Goal: Entertainment & Leisure: Browse casually

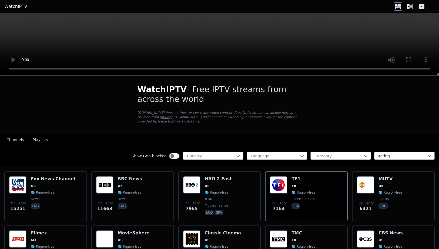
click at [409, 6] on icon at bounding box center [408, 6] width 2 height 5
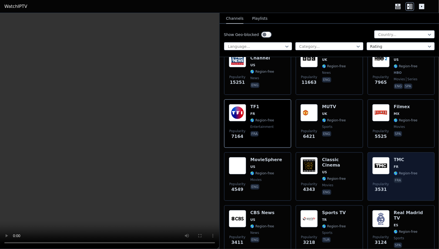
scroll to position [76, 0]
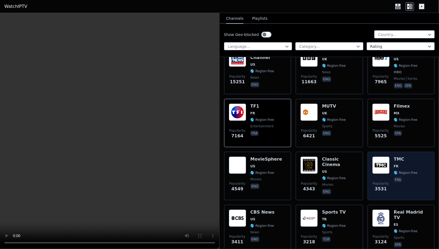
click at [406, 164] on span "FR" at bounding box center [406, 166] width 24 height 4
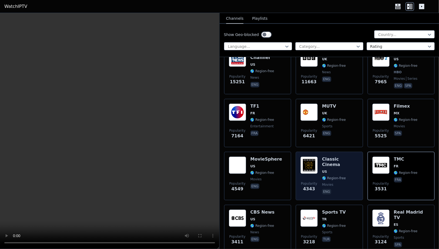
click at [339, 165] on div "Classic Cinema US 🌎 Region-free movies eng" at bounding box center [340, 175] width 36 height 39
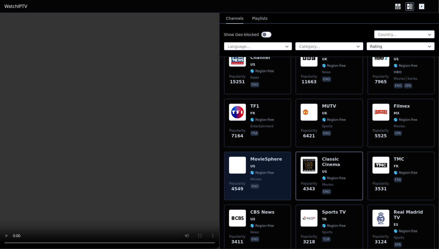
click at [257, 164] on span "US" at bounding box center [267, 166] width 32 height 4
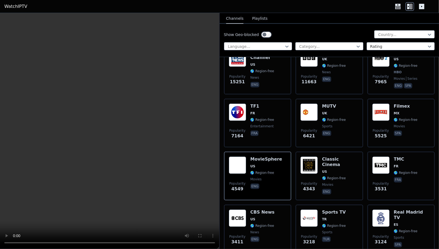
click at [259, 20] on button "Playlists" at bounding box center [259, 19] width 15 height 10
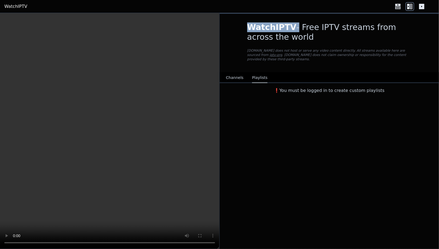
scroll to position [0, 0]
click at [235, 73] on button "Channels" at bounding box center [235, 78] width 18 height 10
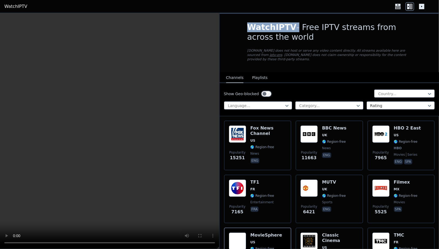
click at [259, 73] on button "Playlists" at bounding box center [259, 78] width 15 height 10
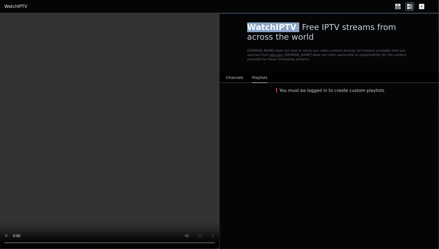
click at [231, 74] on button "Channels" at bounding box center [235, 78] width 18 height 10
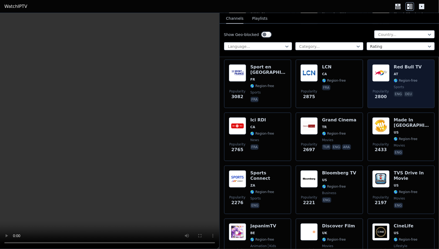
scroll to position [230, 0]
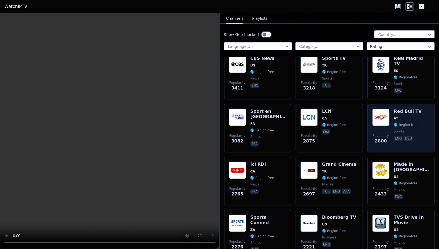
click at [407, 116] on span "AT" at bounding box center [408, 118] width 28 height 4
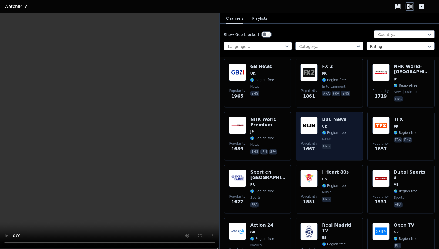
scroll to position [555, 0]
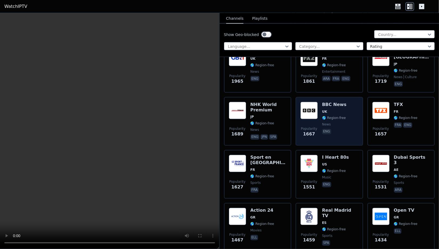
click at [348, 118] on div "Popularity 1667 BBC News UK 🌎 Region-free news eng" at bounding box center [330, 121] width 58 height 39
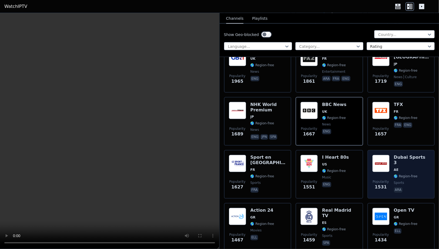
click at [413, 176] on div "Dubai Sports 3 AE 🌎 Region-free sports ara" at bounding box center [412, 174] width 36 height 39
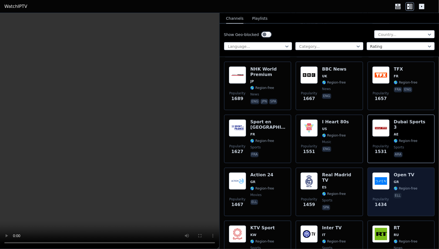
click at [416, 180] on div "Popularity 1434 Open TV GR 🌎 Region-free ell" at bounding box center [401, 191] width 58 height 39
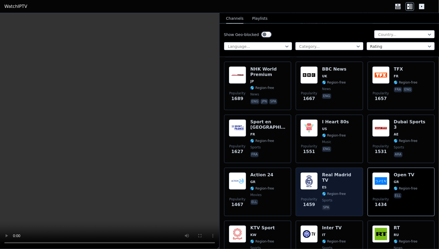
click at [347, 198] on span "sports" at bounding box center [340, 200] width 36 height 4
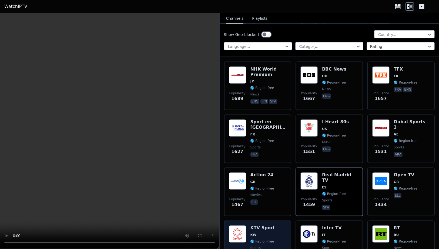
click at [282, 228] on div "Popularity 1430 KTV Sport KW 🌎 Region-free sports eng ara" at bounding box center [258, 244] width 58 height 39
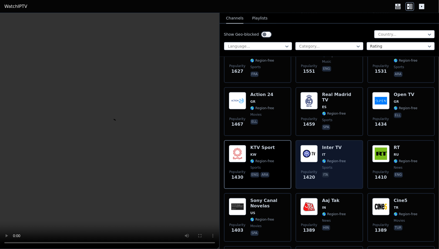
scroll to position [682, 0]
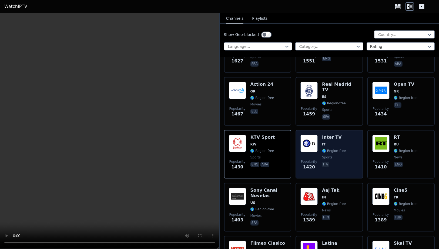
click at [343, 135] on h6 "Inter TV" at bounding box center [334, 137] width 24 height 5
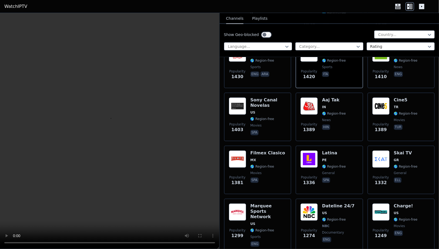
scroll to position [875, 0]
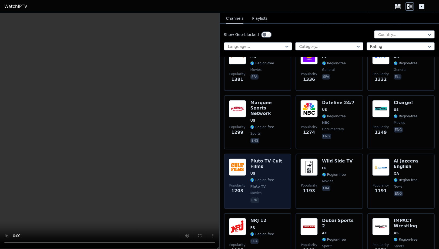
click at [283, 184] on span "Pluto TV" at bounding box center [269, 186] width 36 height 4
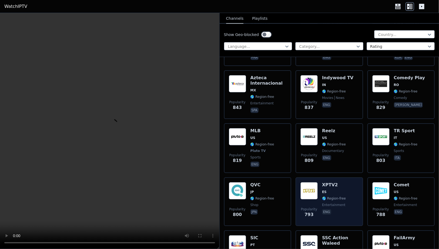
scroll to position [1682, 0]
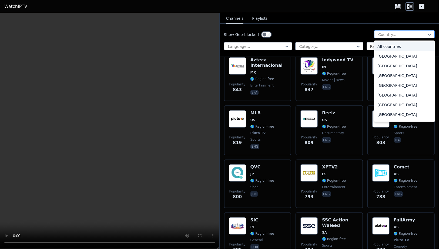
click at [388, 35] on div at bounding box center [402, 34] width 49 height 5
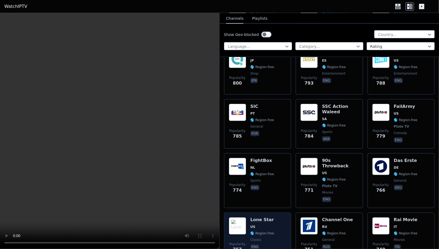
scroll to position [1851, 0]
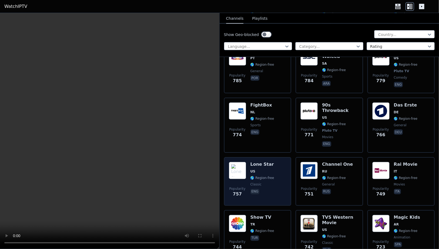
click at [276, 162] on div "Popularity 757 Lone Star US 🌎 Region-free classic eng" at bounding box center [258, 181] width 58 height 39
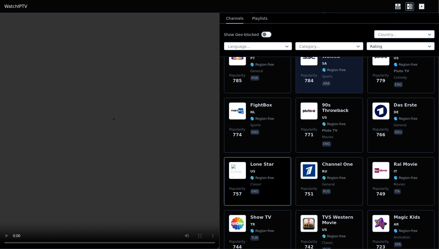
scroll to position [1826, 0]
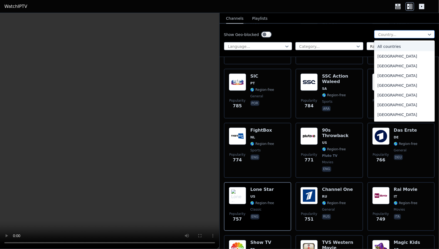
click at [388, 36] on div at bounding box center [402, 34] width 49 height 5
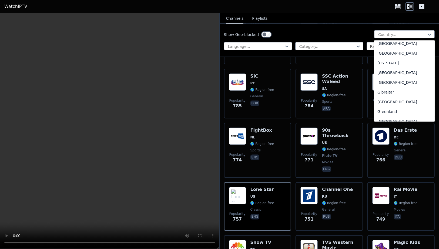
scroll to position [663, 0]
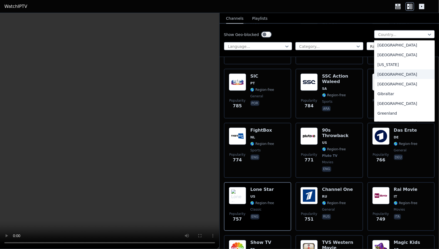
click at [389, 79] on div "[GEOGRAPHIC_DATA]" at bounding box center [404, 74] width 61 height 10
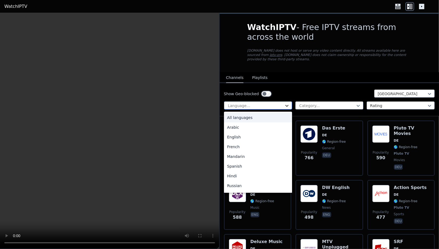
click at [289, 103] on icon at bounding box center [286, 105] width 5 height 5
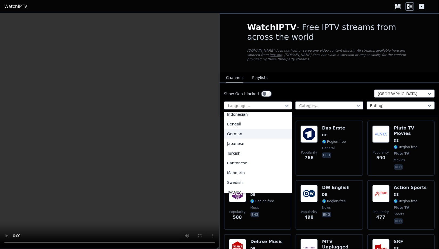
click at [236, 131] on div "German" at bounding box center [258, 134] width 68 height 10
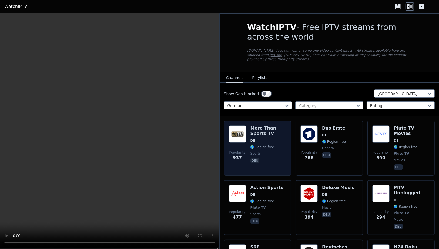
click at [271, 146] on div "More Than Sports TV DE 🌎 Region-free sports deu" at bounding box center [269, 147] width 36 height 45
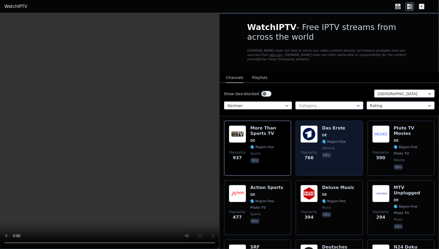
click at [347, 152] on div "Popularity 766 Das Erste DE 🌎 Region-free general deu" at bounding box center [330, 147] width 58 height 45
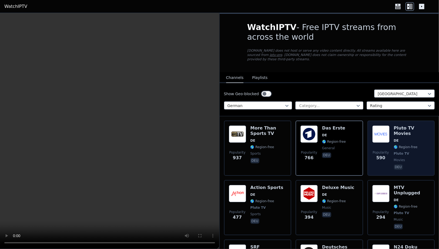
click at [405, 151] on span "Pluto TV" at bounding box center [401, 153] width 15 height 4
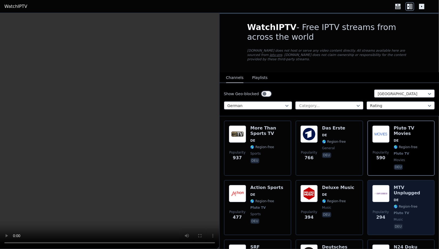
click at [419, 204] on span "🌎 Region-free" at bounding box center [412, 206] width 36 height 4
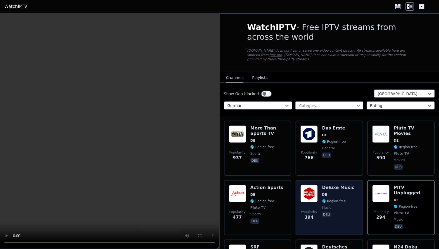
click at [345, 212] on span "deu" at bounding box center [338, 215] width 32 height 6
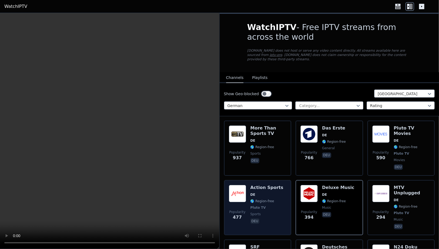
click at [279, 199] on div "Popularity 477 Action Sports DE 🌎 Region-free Pluto TV sports deu" at bounding box center [258, 207] width 58 height 45
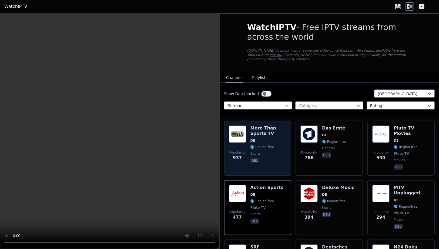
click at [285, 151] on span "sports" at bounding box center [269, 153] width 36 height 4
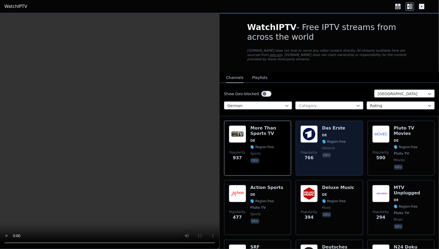
click at [351, 155] on div "Popularity 766 Das Erste DE 🌎 Region-free general deu" at bounding box center [330, 147] width 58 height 45
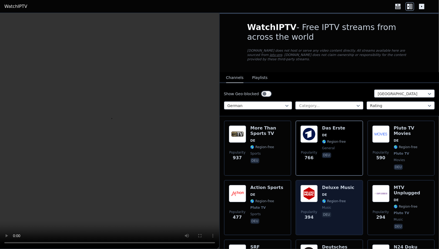
scroll to position [71, 0]
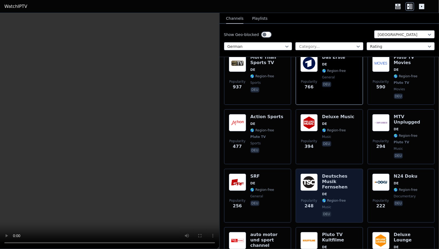
click at [343, 198] on span "🌎 Region-free" at bounding box center [334, 200] width 24 height 4
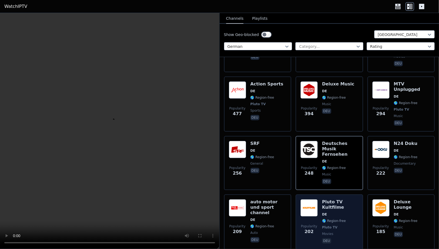
scroll to position [121, 0]
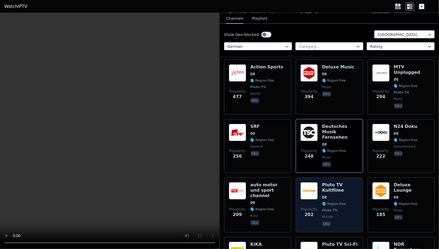
click at [348, 215] on span "movies" at bounding box center [340, 217] width 36 height 4
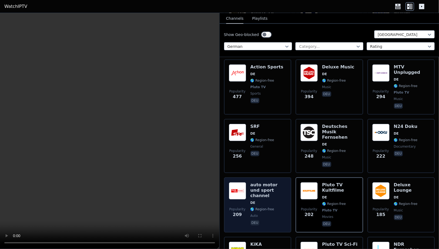
click at [282, 220] on span "deu" at bounding box center [269, 223] width 36 height 6
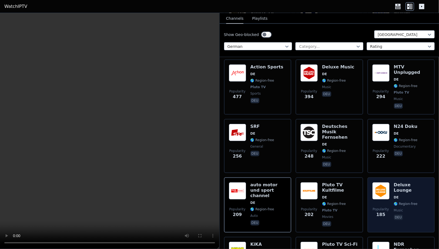
click at [419, 215] on span "deu" at bounding box center [412, 218] width 36 height 6
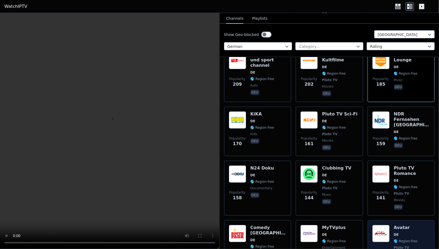
scroll to position [271, 0]
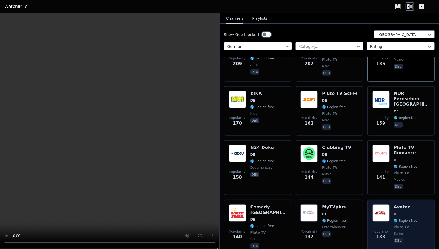
click at [419, 204] on div "Popularity 133 Avatar DE 🌎 Region-free Pluto TV series deu" at bounding box center [401, 226] width 58 height 45
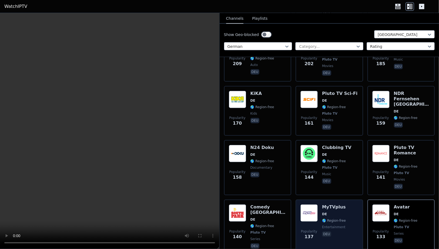
click at [348, 204] on div "Popularity 137 MyTVplus DE 🌎 Region-free entertainment deu" at bounding box center [330, 226] width 58 height 45
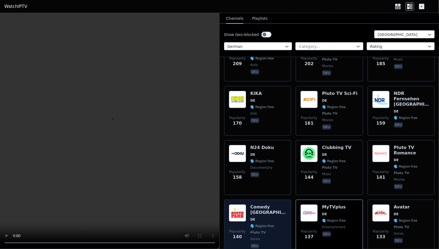
click at [282, 230] on span "Pluto TV" at bounding box center [269, 232] width 36 height 4
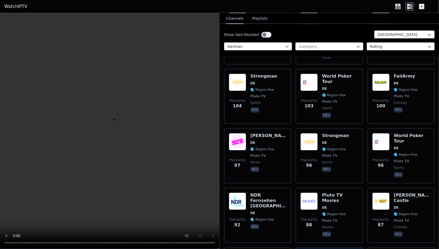
scroll to position [699, 0]
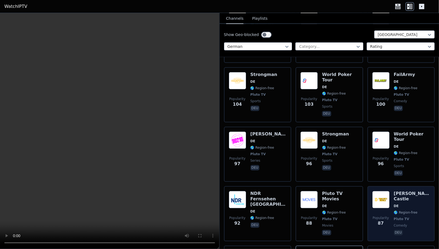
click at [408, 223] on span "comedy" at bounding box center [412, 225] width 36 height 4
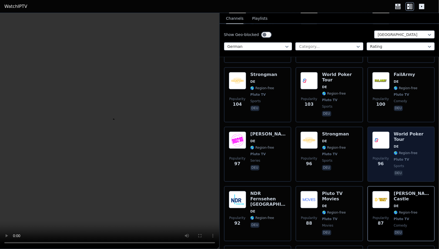
click at [417, 170] on span "deu" at bounding box center [412, 173] width 36 height 6
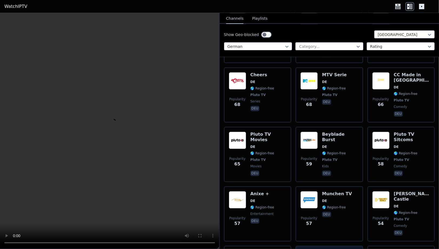
scroll to position [1102, 0]
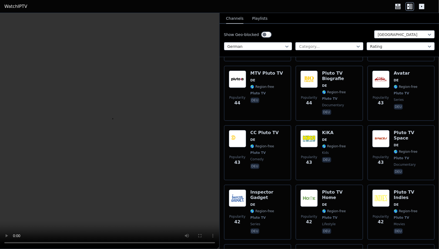
scroll to position [1499, 0]
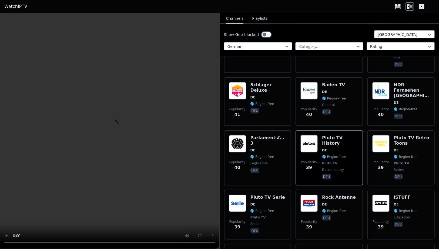
scroll to position [1662, 0]
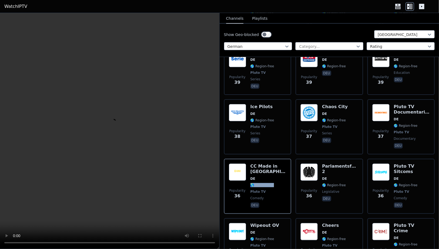
scroll to position [1799, 0]
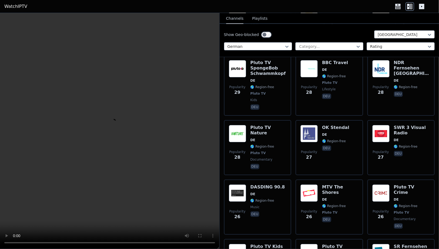
scroll to position [2245, 0]
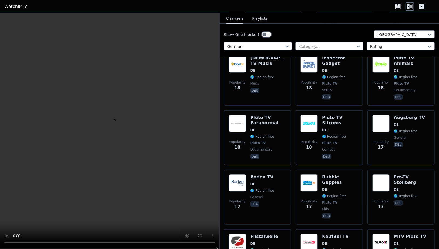
scroll to position [3346, 0]
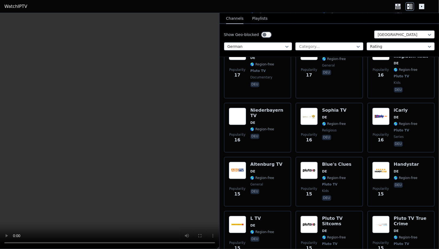
click at [400, 34] on div at bounding box center [402, 34] width 49 height 5
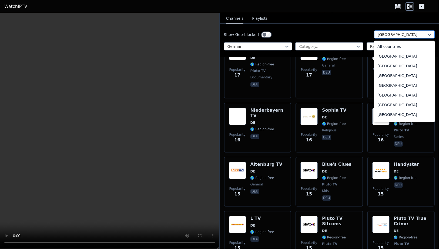
scroll to position [629, 0]
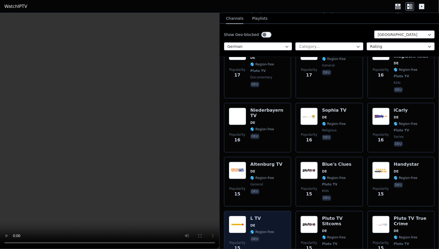
click at [277, 216] on div "Popularity 15 L TV DE 🌎 Region-free deu" at bounding box center [258, 238] width 58 height 45
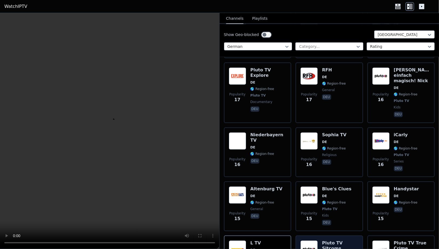
scroll to position [3298, 0]
